Goal: Task Accomplishment & Management: Manage account settings

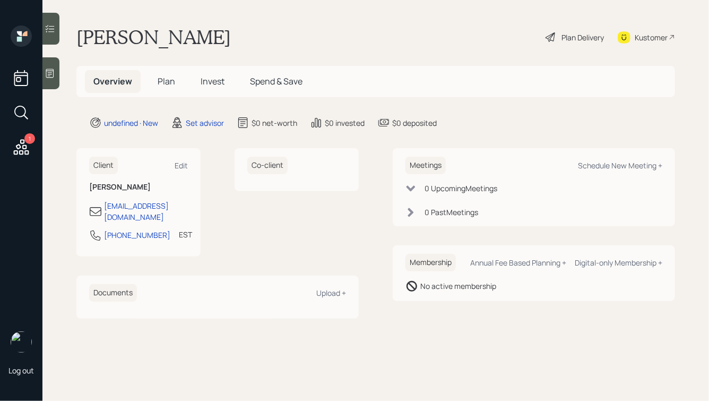
click at [55, 71] on icon at bounding box center [50, 73] width 11 height 11
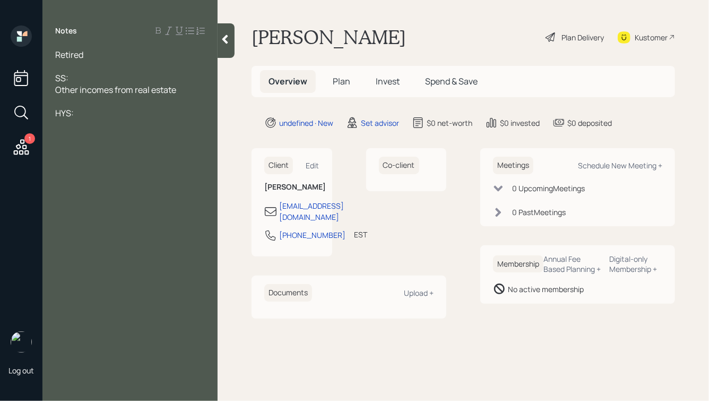
click at [64, 100] on div at bounding box center [130, 101] width 150 height 12
click at [89, 114] on div "HYS:" at bounding box center [130, 113] width 150 height 12
click at [144, 113] on span "HYS: $200k, buying another house" at bounding box center [122, 113] width 134 height 12
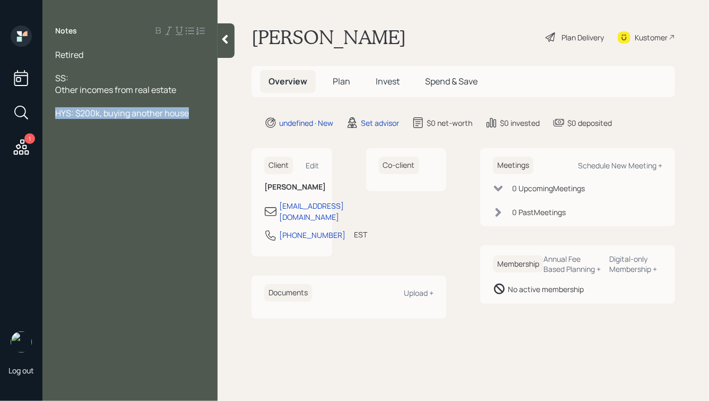
click at [171, 108] on span "HYS: $200k, buying another house" at bounding box center [122, 113] width 134 height 12
click at [197, 110] on div "HYS: $200k, buying another house" at bounding box center [130, 113] width 150 height 12
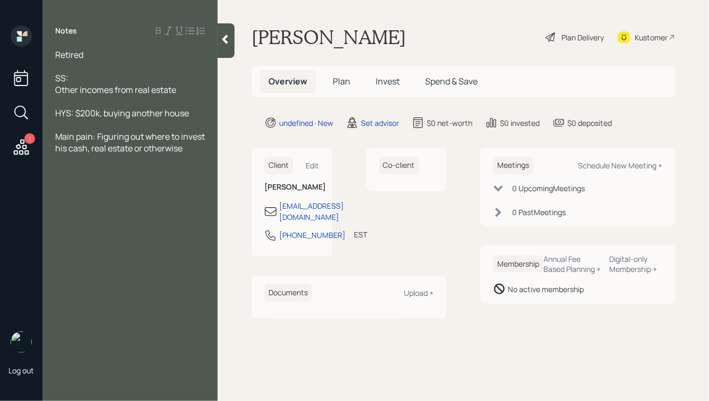
click at [77, 80] on div "SS:" at bounding box center [130, 78] width 150 height 12
click at [72, 63] on div at bounding box center [130, 66] width 150 height 12
drag, startPoint x: 94, startPoint y: 64, endPoint x: 67, endPoint y: 45, distance: 33.6
click at [67, 45] on div "Notes Retired SS: Other incomes from real estate HYS: $200k, buying another hou…" at bounding box center [129, 206] width 175 height 362
click at [66, 50] on span "Retired" at bounding box center [69, 55] width 28 height 12
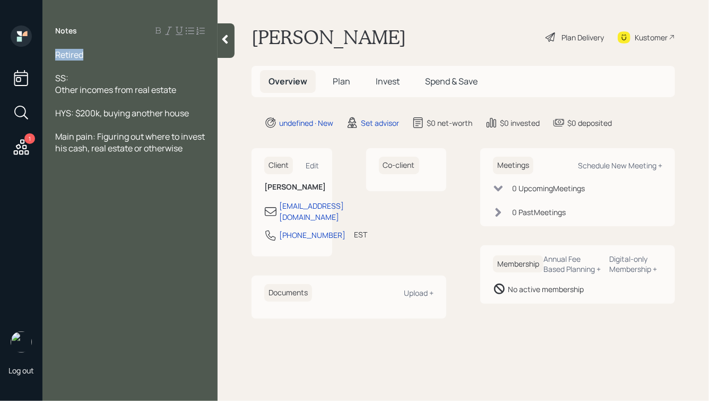
drag, startPoint x: 56, startPoint y: 55, endPoint x: 90, endPoint y: 55, distance: 33.4
click at [90, 55] on div "Retired" at bounding box center [130, 55] width 150 height 12
click at [97, 55] on div "Retired" at bounding box center [130, 55] width 150 height 12
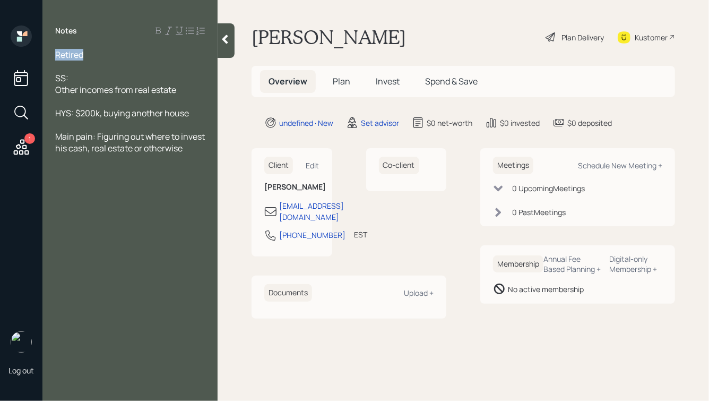
click at [97, 55] on div "Retired" at bounding box center [130, 55] width 150 height 12
drag, startPoint x: 57, startPoint y: 53, endPoint x: 169, endPoint y: 169, distance: 161.0
click at [169, 169] on div "Notes Retired SS: Other incomes from real estate HYS: $200k, buying another hou…" at bounding box center [129, 206] width 175 height 362
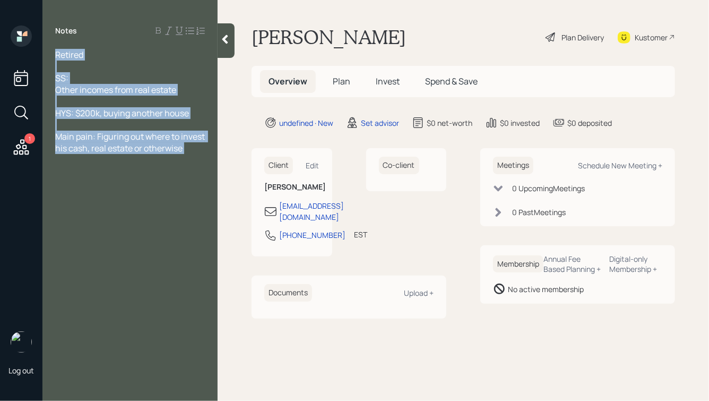
drag, startPoint x: 164, startPoint y: 171, endPoint x: 90, endPoint y: 110, distance: 96.5
click at [90, 110] on div "Notes Retired SS: Other incomes from real estate HYS: $200k, buying another hou…" at bounding box center [129, 206] width 175 height 362
drag, startPoint x: 102, startPoint y: 161, endPoint x: 49, endPoint y: 108, distance: 74.7
click at [49, 108] on div "Retired SS: Other incomes from real estate HYS: $200k, buying another house Mai…" at bounding box center [129, 101] width 175 height 105
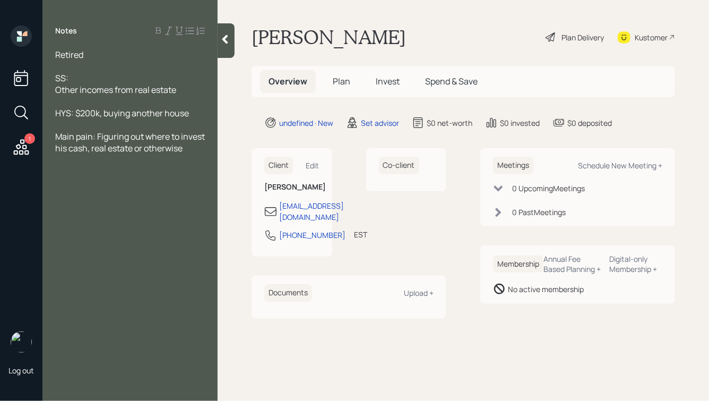
click at [49, 108] on div "Retired SS: Other incomes from real estate HYS: $200k, buying another house Mai…" at bounding box center [129, 101] width 175 height 105
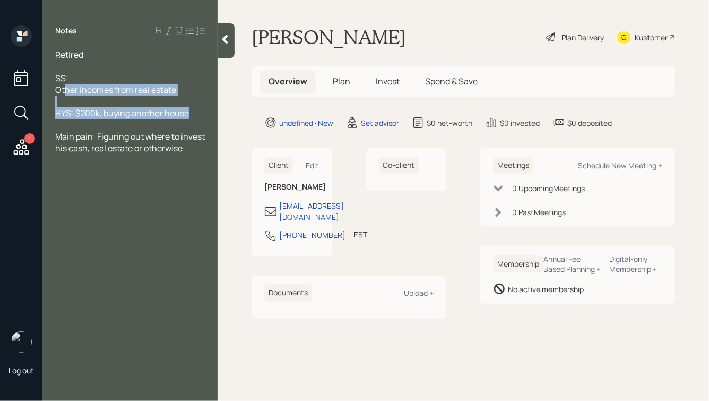
drag, startPoint x: 196, startPoint y: 115, endPoint x: 52, endPoint y: 72, distance: 149.9
click at [53, 74] on div "Retired SS: Other incomes from real estate HYS: $200k, buying another house Mai…" at bounding box center [129, 101] width 175 height 105
click at [90, 80] on div "SS:" at bounding box center [130, 78] width 150 height 12
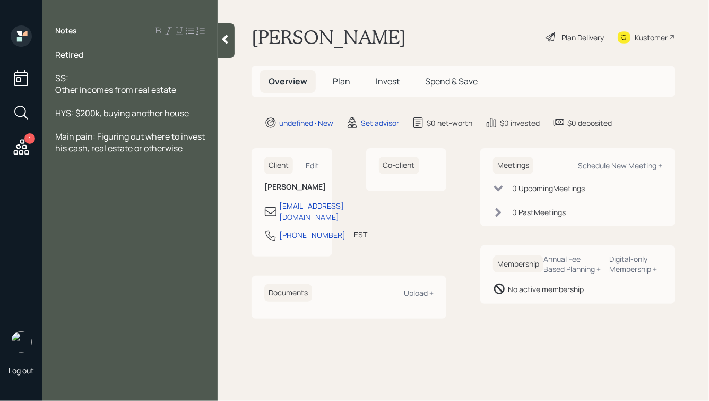
click at [81, 80] on div "SS:" at bounding box center [130, 78] width 150 height 12
drag, startPoint x: 73, startPoint y: 78, endPoint x: 56, endPoint y: 77, distance: 17.0
click at [56, 77] on div "SS:" at bounding box center [130, 78] width 150 height 12
click at [83, 80] on div "SS:" at bounding box center [130, 78] width 150 height 12
drag, startPoint x: 118, startPoint y: 58, endPoint x: 40, endPoint y: 55, distance: 78.1
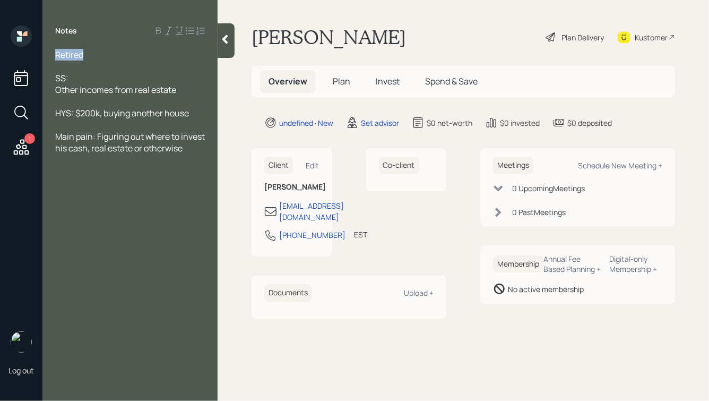
click at [40, 55] on div "1 Log out Notes Retired SS: Other incomes from real estate HYS: $200k, buying a…" at bounding box center [354, 200] width 709 height 401
click at [99, 53] on div "Retired" at bounding box center [130, 55] width 150 height 12
click at [82, 74] on div "SS:" at bounding box center [130, 78] width 150 height 12
click at [184, 92] on div "Other incomes from real estate" at bounding box center [130, 90] width 150 height 12
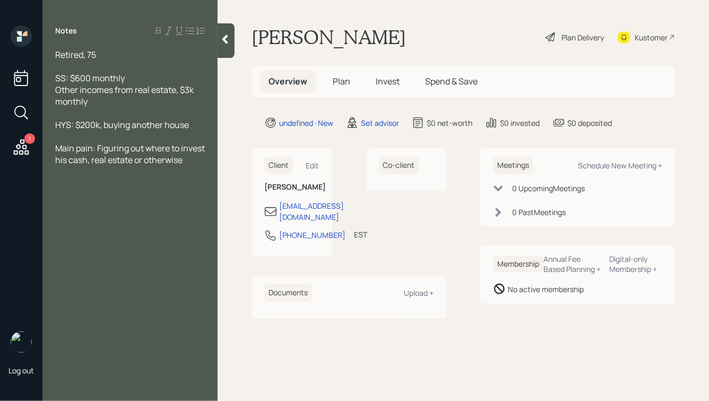
click at [193, 127] on div "HYS: $200k, buying another house" at bounding box center [130, 125] width 150 height 12
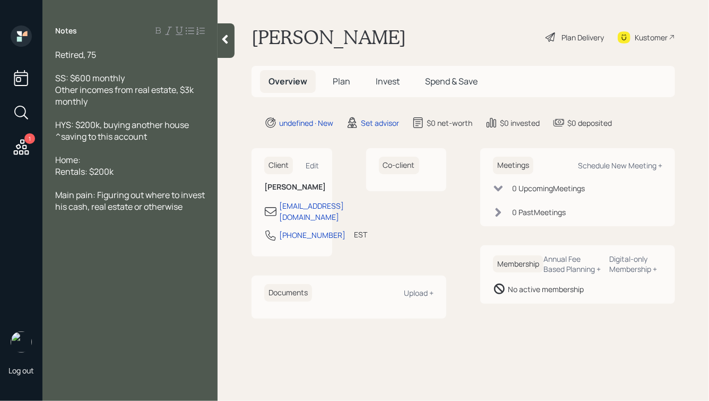
click at [93, 157] on div "Home:" at bounding box center [130, 160] width 150 height 12
click at [109, 56] on div "Retired, 75" at bounding box center [130, 55] width 150 height 12
click at [227, 32] on div at bounding box center [226, 40] width 17 height 34
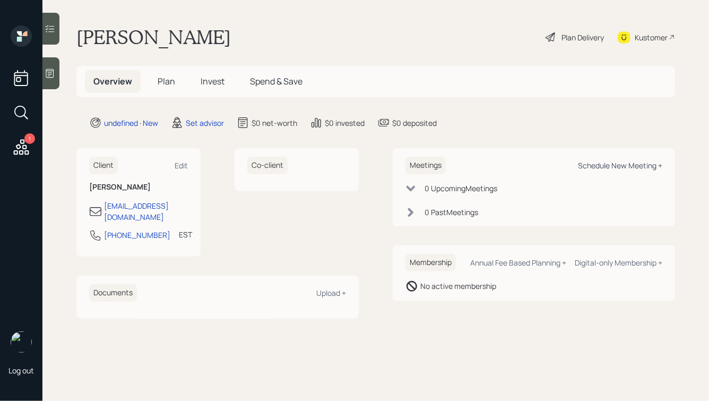
click at [597, 164] on div "Schedule New Meeting +" at bounding box center [620, 165] width 84 height 10
select select "round-[PERSON_NAME]"
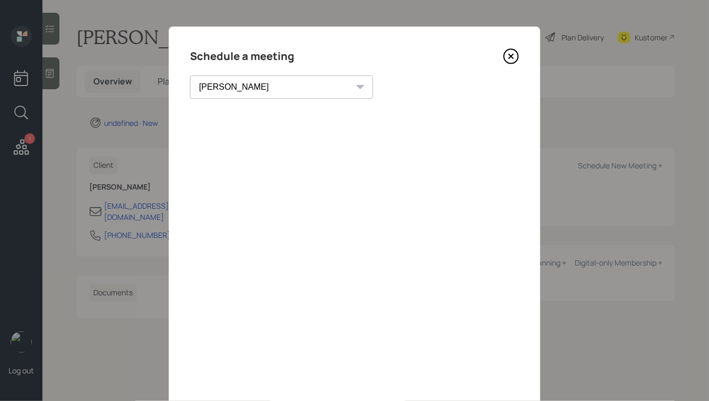
scroll to position [13, 0]
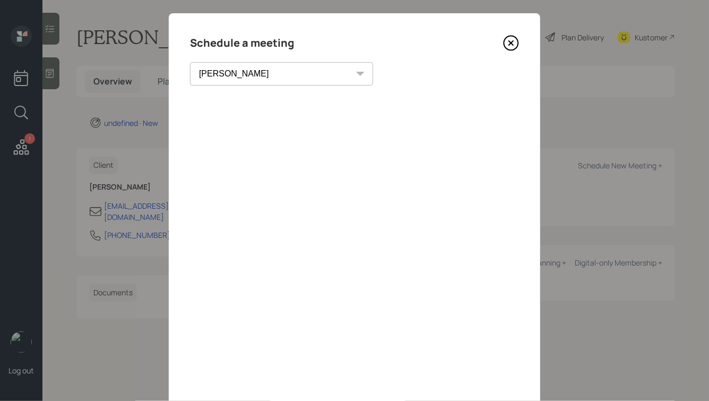
click at [516, 42] on icon at bounding box center [511, 43] width 16 height 16
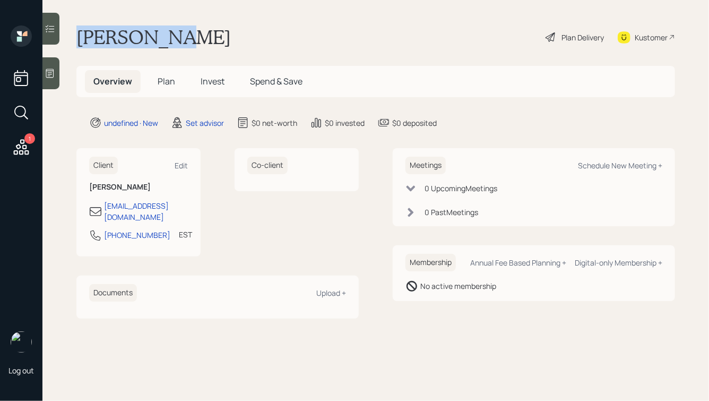
drag, startPoint x: 177, startPoint y: 46, endPoint x: 44, endPoint y: -4, distance: 142.2
click at [44, 0] on html "1 Log out [PERSON_NAME] Plan Delivery Kustomer Overview Plan Invest Spend & Sav…" at bounding box center [354, 200] width 709 height 401
click at [109, 32] on h1 "[PERSON_NAME]" at bounding box center [153, 36] width 154 height 23
